Goal: Information Seeking & Learning: Learn about a topic

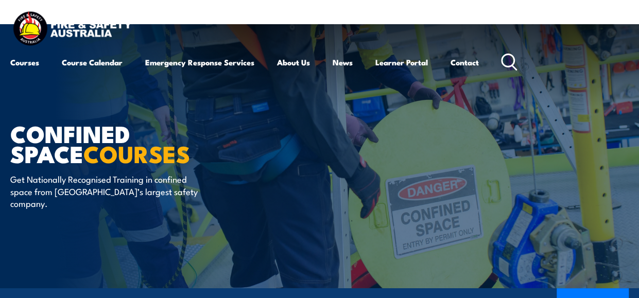
click at [514, 61] on icon at bounding box center [509, 62] width 16 height 17
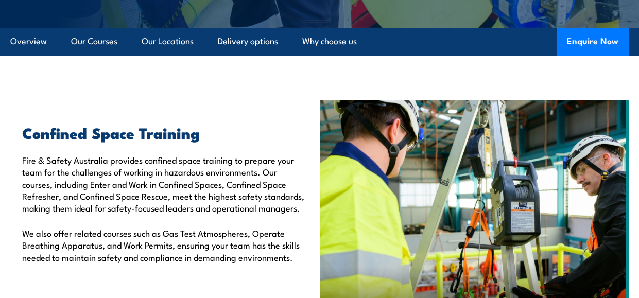
scroll to position [261, 0]
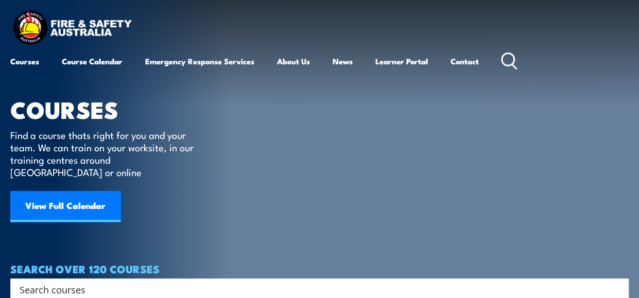
click at [507, 60] on icon at bounding box center [509, 61] width 16 height 17
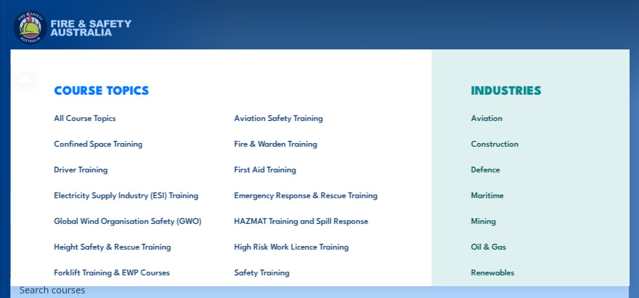
click at [28, 61] on div "COURSE TOPICS All Course Topics Aviation Safety Training Confined Space Trainin…" at bounding box center [220, 211] width 421 height 325
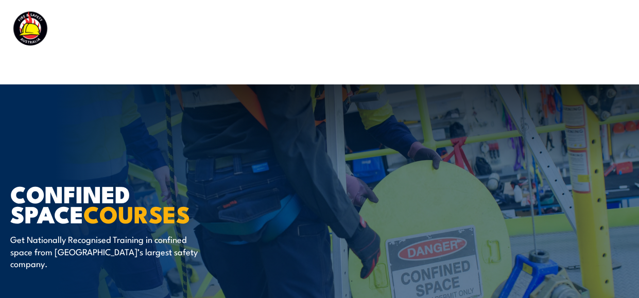
scroll to position [128, 0]
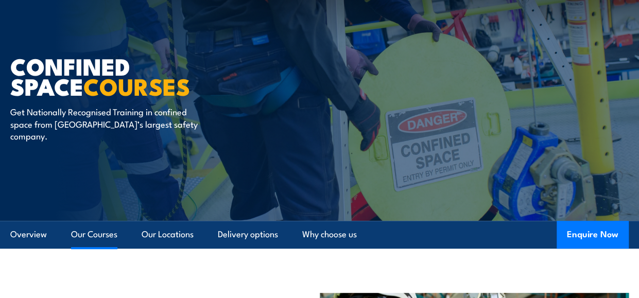
click at [110, 233] on link "Our Courses" at bounding box center [94, 234] width 46 height 27
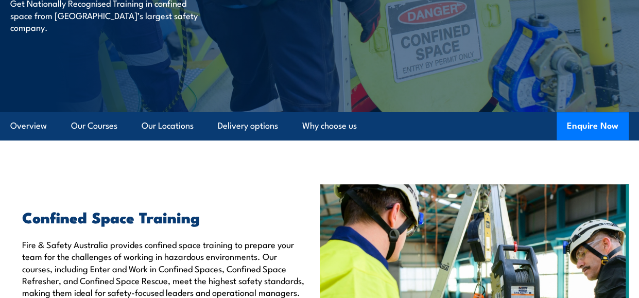
scroll to position [236, 0]
